Goal: Information Seeking & Learning: Learn about a topic

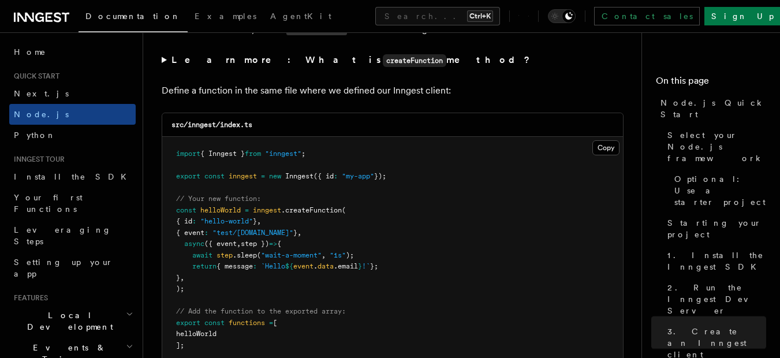
scroll to position [2270, 0]
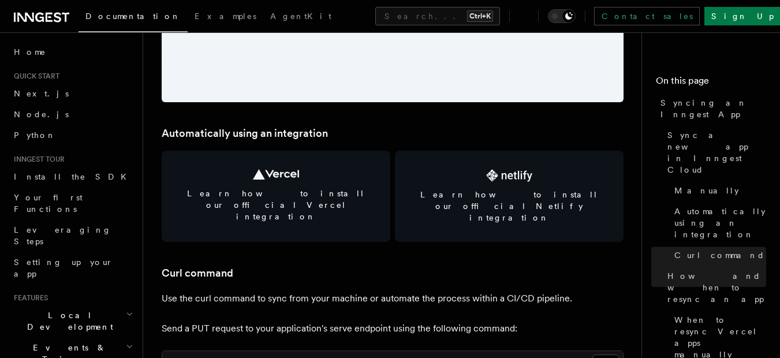
scroll to position [1517, 0]
